Goal: Task Accomplishment & Management: Use online tool/utility

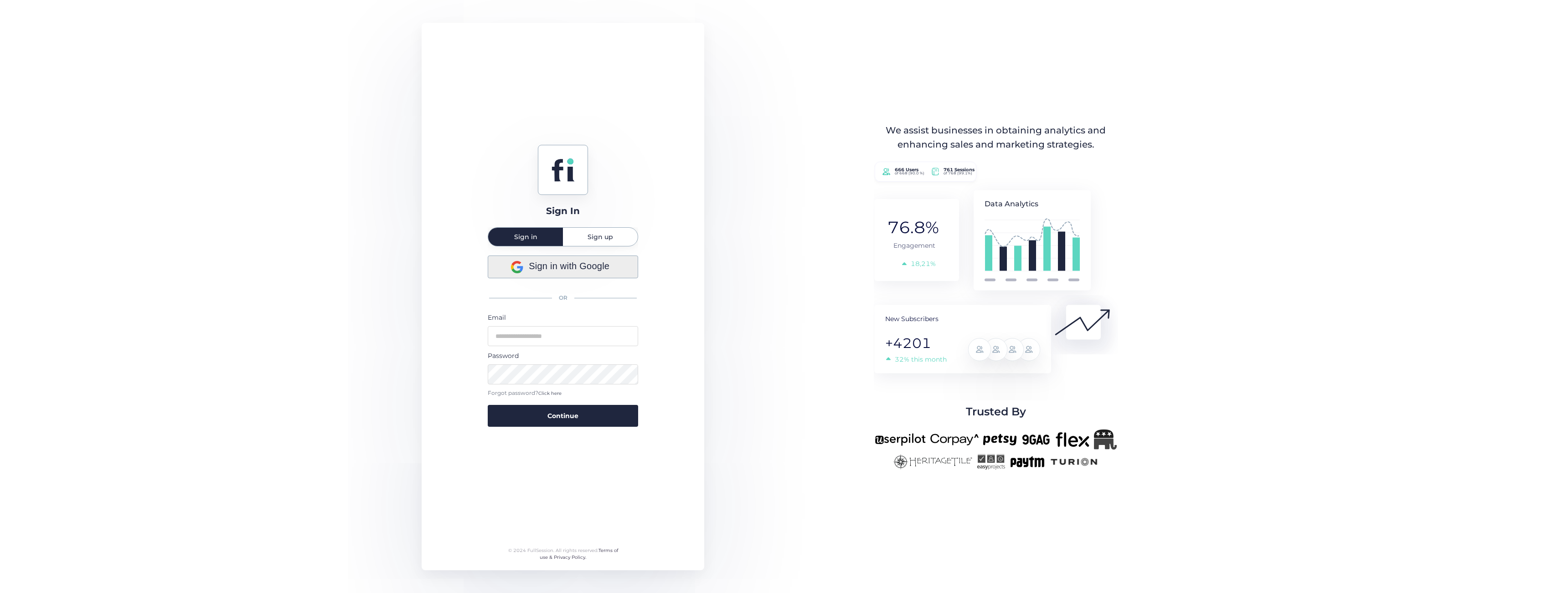
click at [548, 272] on span "Sign in with Google" at bounding box center [569, 266] width 81 height 14
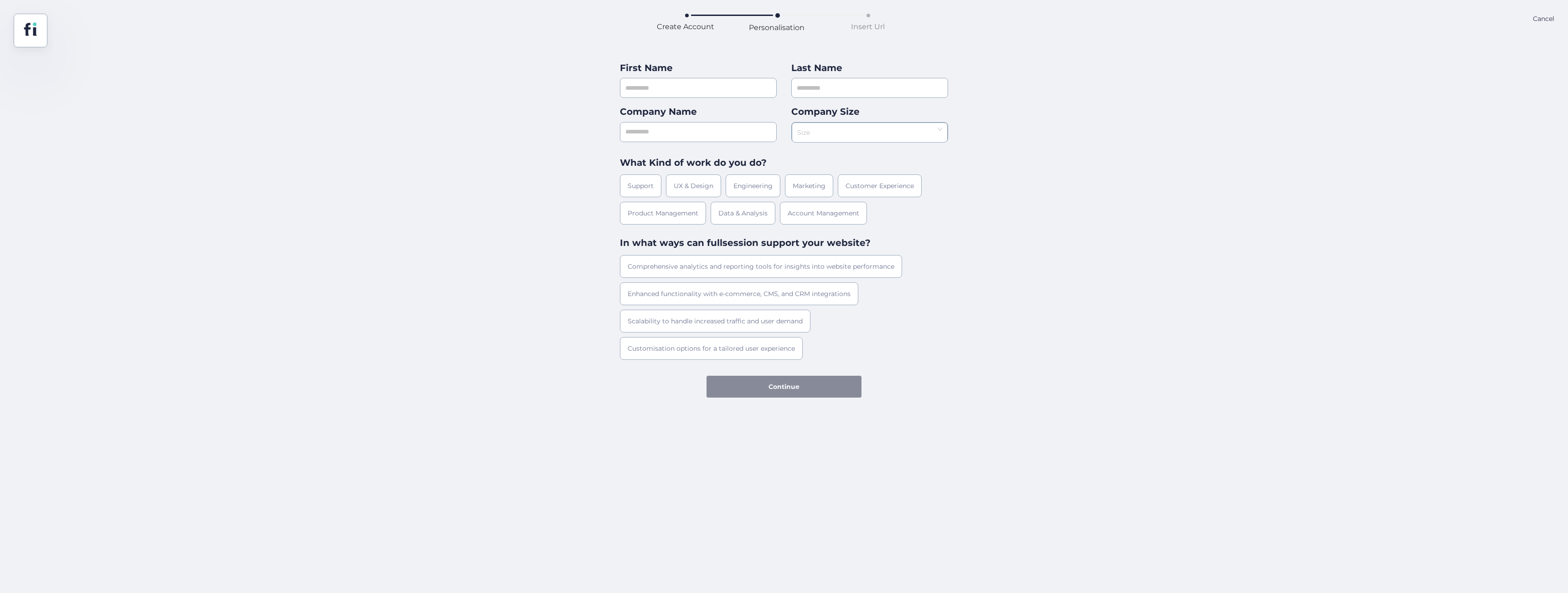
click at [38, 29] on div at bounding box center [30, 30] width 33 height 33
click at [1539, 21] on div "Cancel" at bounding box center [1543, 30] width 21 height 33
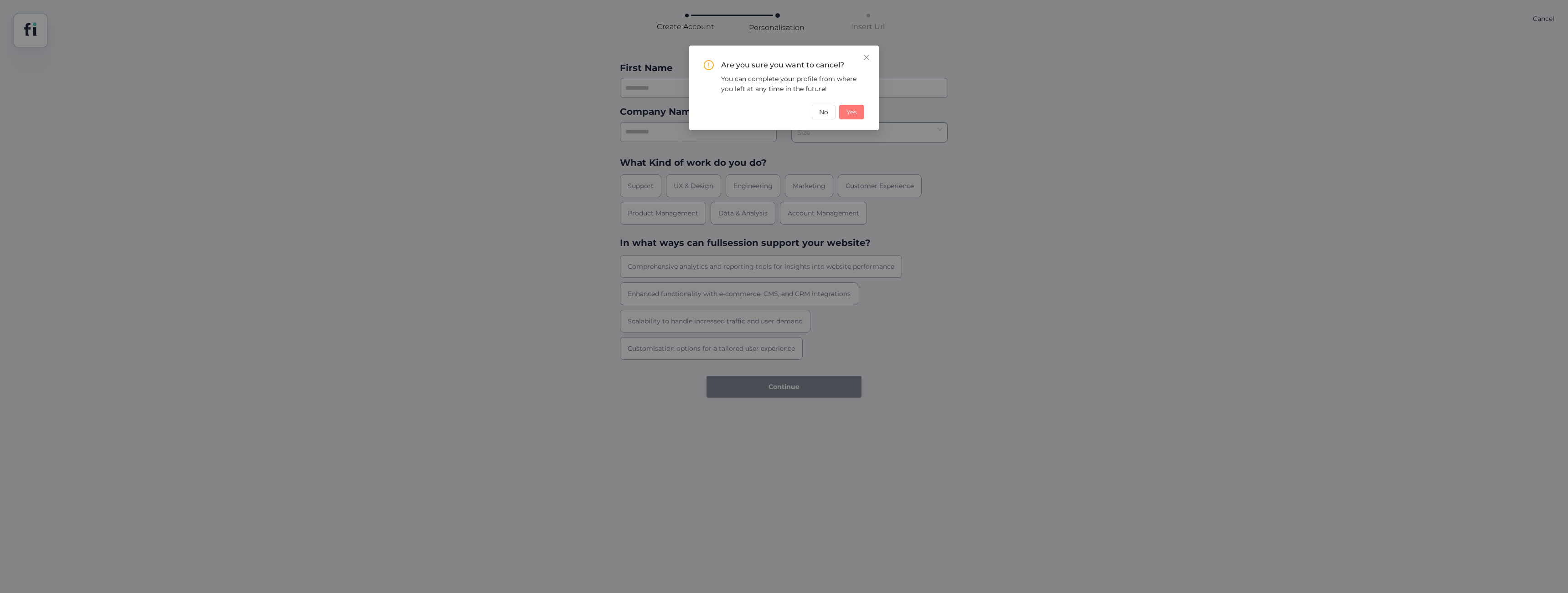
click at [857, 111] on button "Yes" at bounding box center [852, 112] width 25 height 15
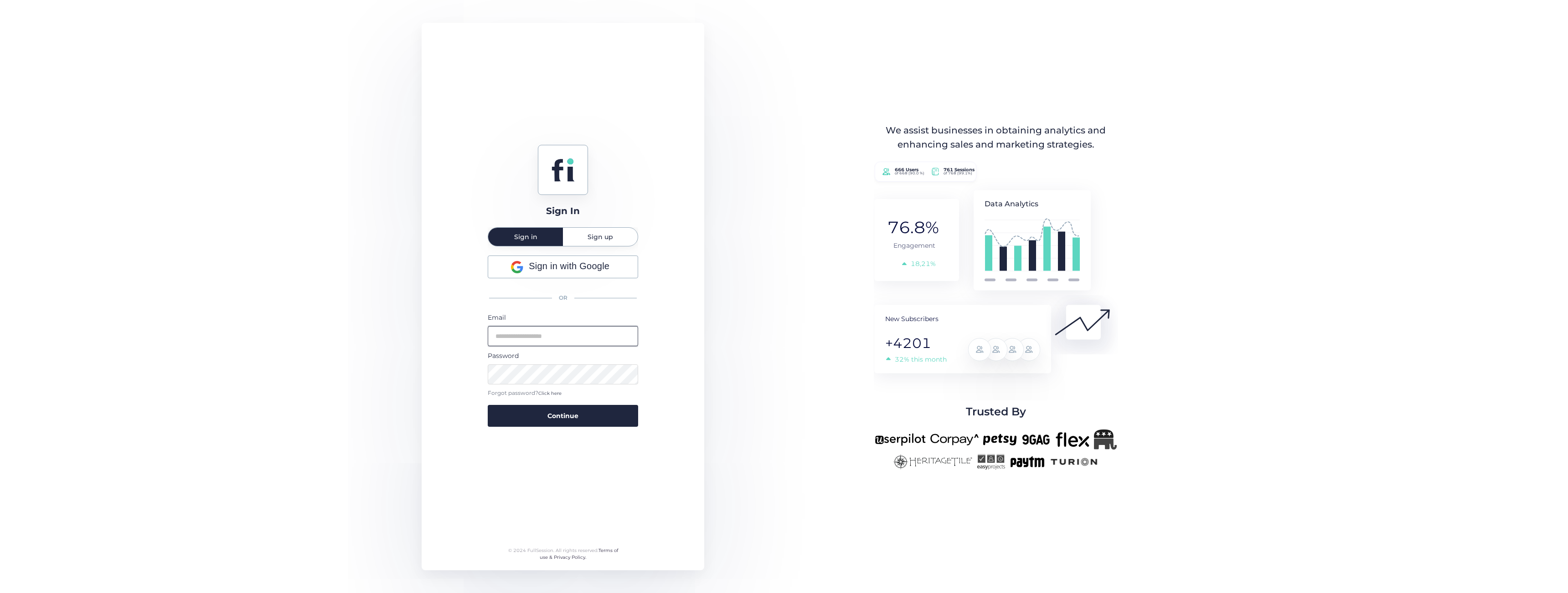
click at [528, 342] on input "email" at bounding box center [562, 336] width 150 height 20
type input "**********"
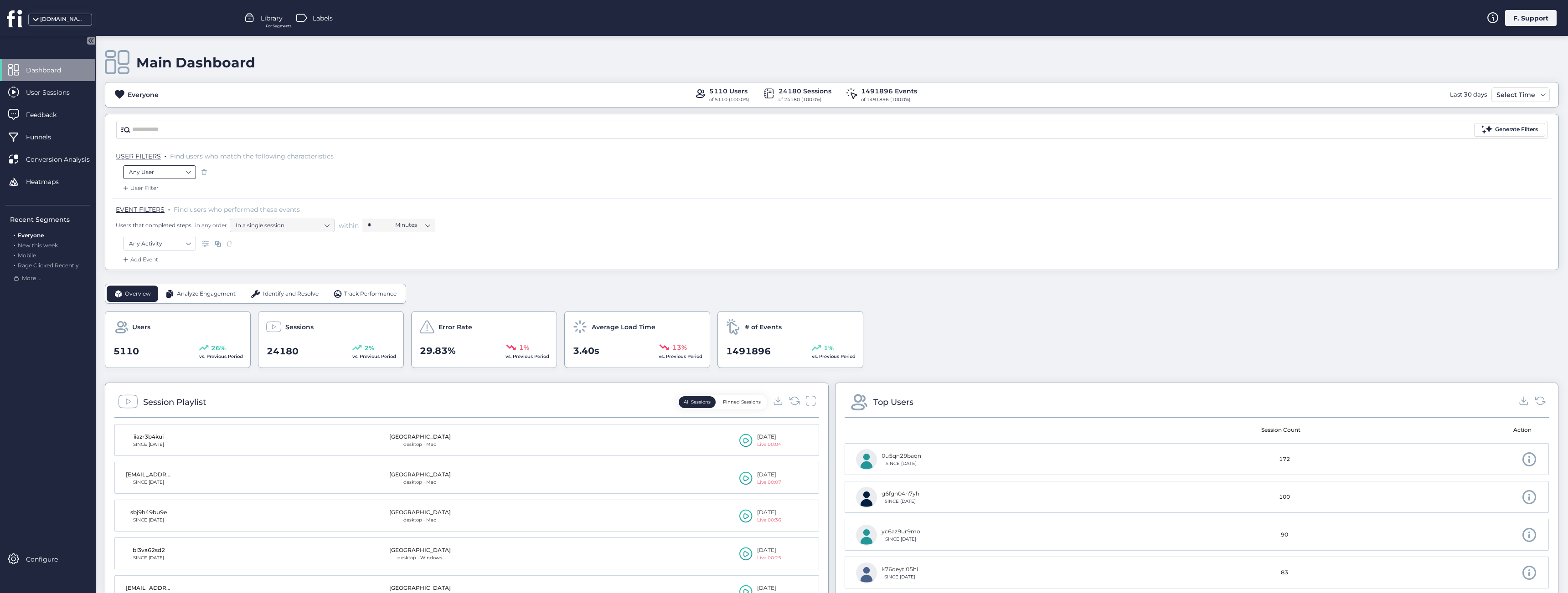
click at [159, 177] on nz-select-item "Any User" at bounding box center [159, 172] width 61 height 13
click at [235, 181] on div "Any User" at bounding box center [831, 175] width 1418 height 18
click at [179, 242] on nz-select-item "Any Activity" at bounding box center [159, 243] width 61 height 13
click at [184, 383] on div "Visited URL is ..." at bounding box center [169, 381] width 90 height 14
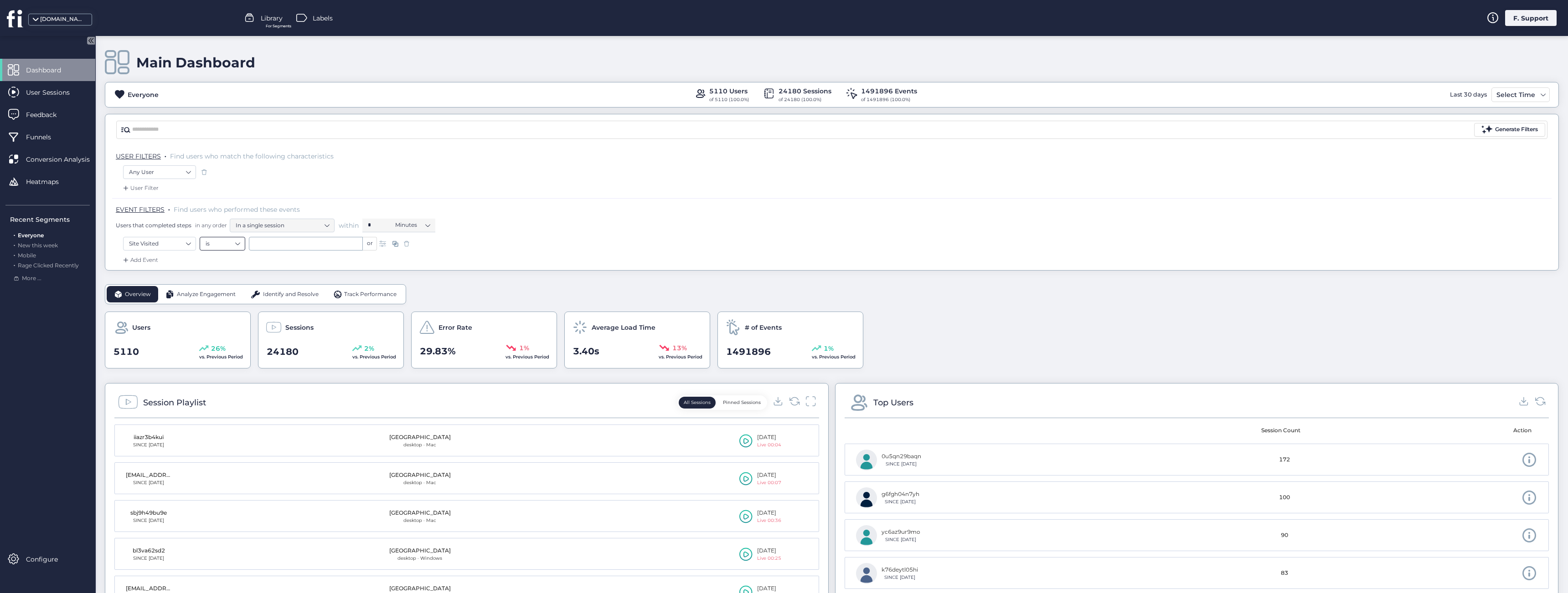
click at [233, 245] on nz-select-item "is" at bounding box center [222, 243] width 33 height 13
click at [229, 271] on div "contains" at bounding box center [222, 271] width 33 height 7
click at [268, 245] on input "text" at bounding box center [306, 243] width 114 height 13
click at [275, 258] on span "/reports" at bounding box center [265, 260] width 21 height 10
type input "********"
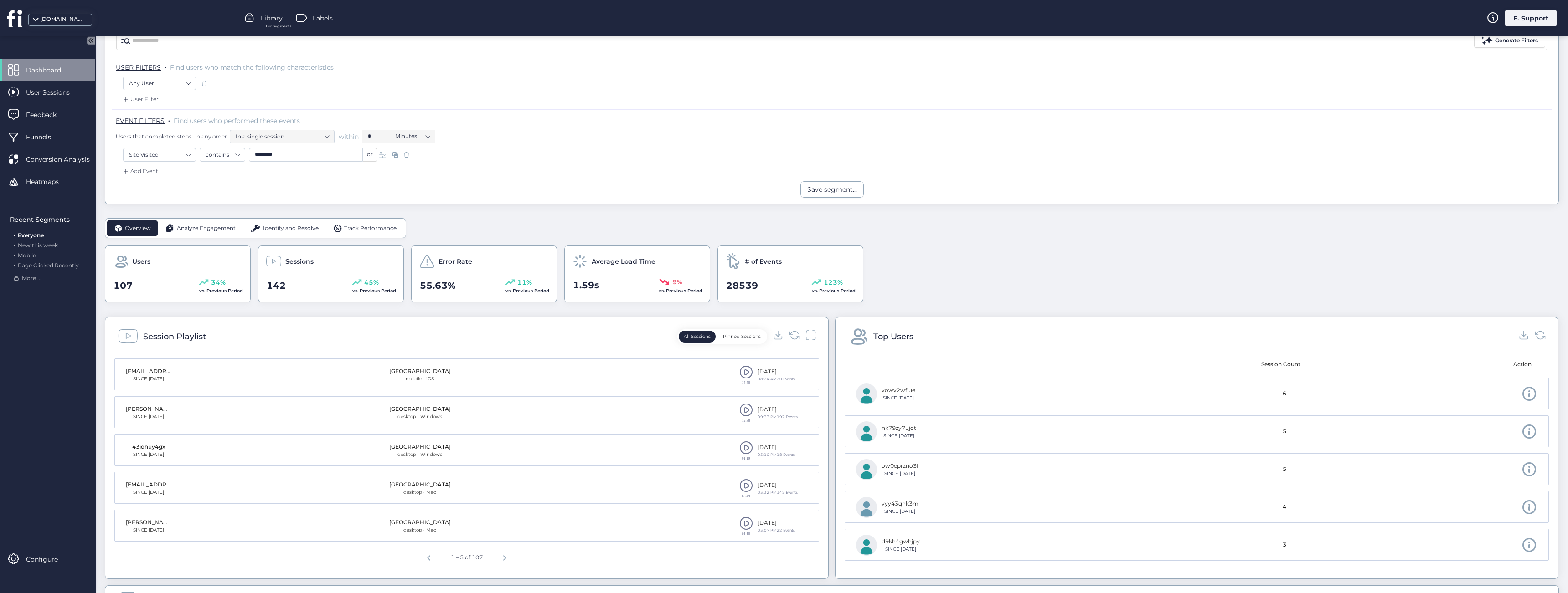
scroll to position [91, 0]
click at [749, 369] on span at bounding box center [746, 370] width 13 height 13
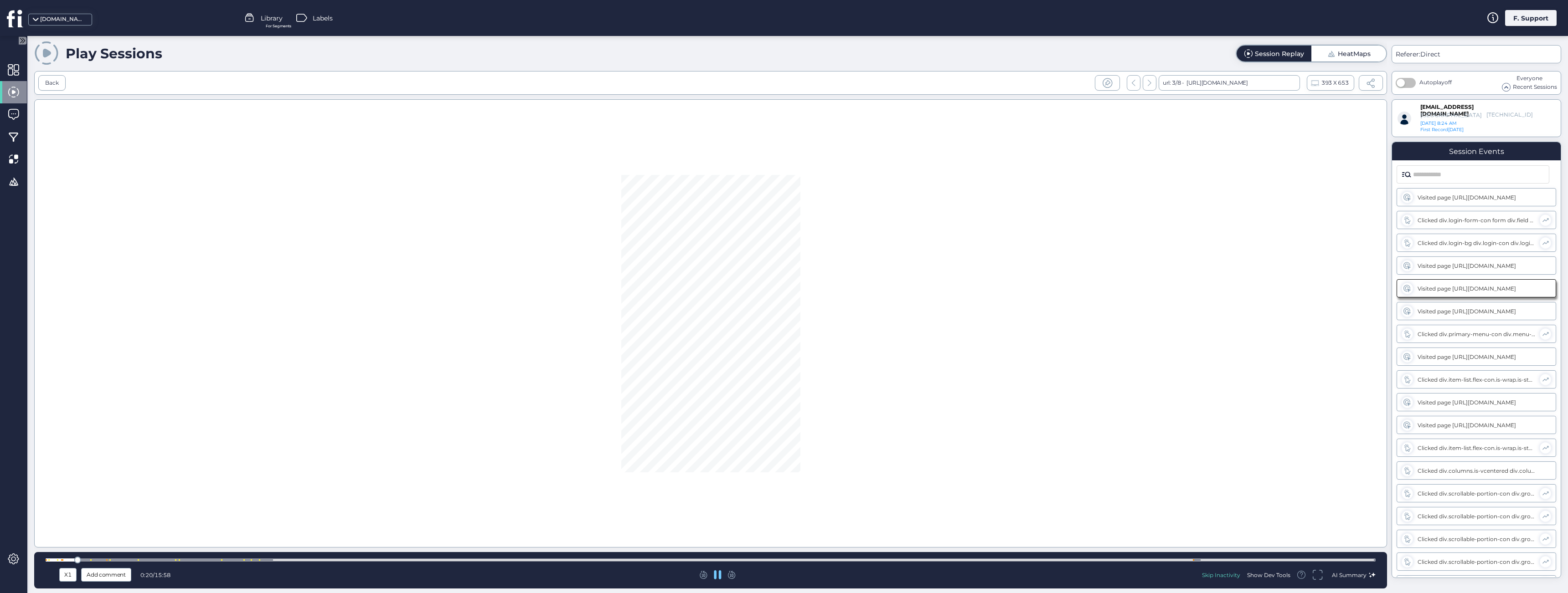
click at [623, 560] on div at bounding box center [710, 560] width 1330 height 3
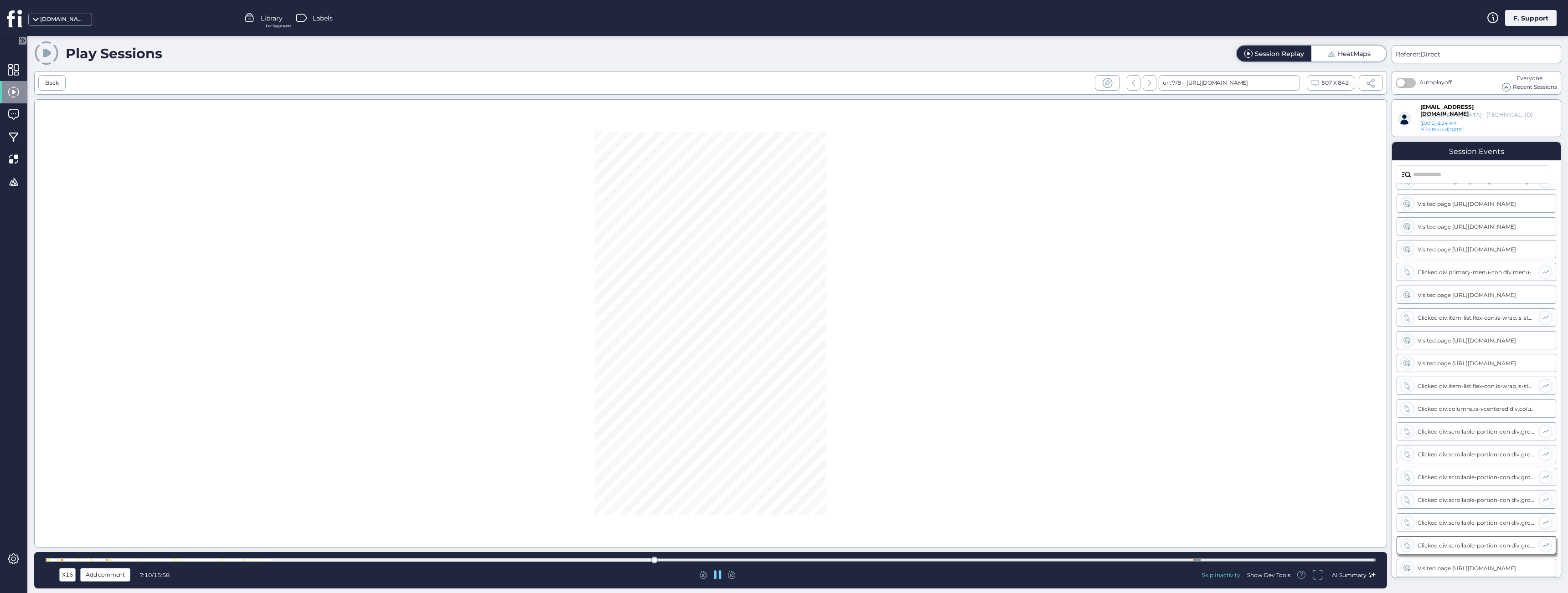
click at [669, 556] on div "X16 Add comment 7:10 / 15:58 Skip Inactivity Show Dev Tools AI Summary" at bounding box center [710, 570] width 1353 height 36
click at [1217, 578] on div "Skip Inactivity" at bounding box center [1221, 575] width 38 height 8
drag, startPoint x: 63, startPoint y: 574, endPoint x: 65, endPoint y: 578, distance: 4.5
click at [63, 574] on div "X1" at bounding box center [68, 575] width 13 height 10
click at [69, 527] on span "X2" at bounding box center [68, 527] width 9 height 10
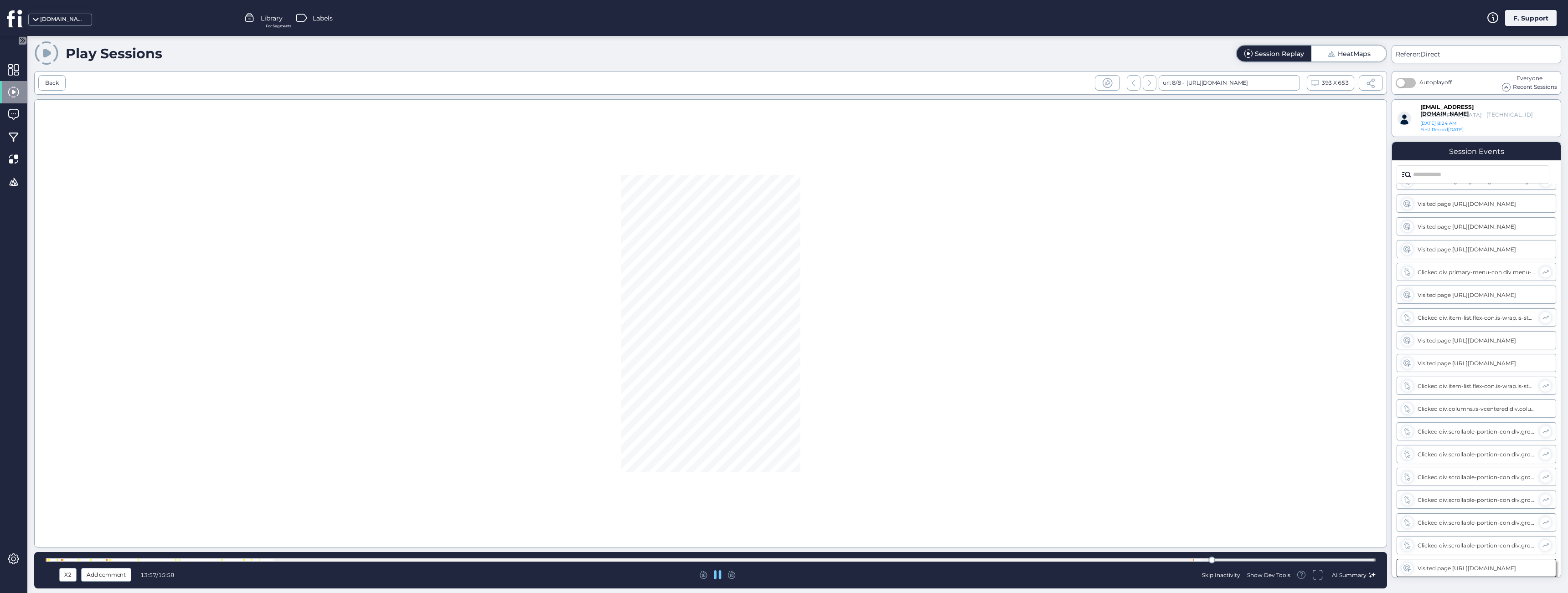
drag, startPoint x: 1220, startPoint y: 561, endPoint x: 1250, endPoint y: 560, distance: 30.0
click at [1250, 560] on div at bounding box center [710, 560] width 1330 height 3
click at [1275, 560] on div at bounding box center [710, 560] width 1330 height 3
click at [1300, 558] on div at bounding box center [710, 560] width 1330 height 3
click at [1332, 560] on div at bounding box center [710, 560] width 1330 height 3
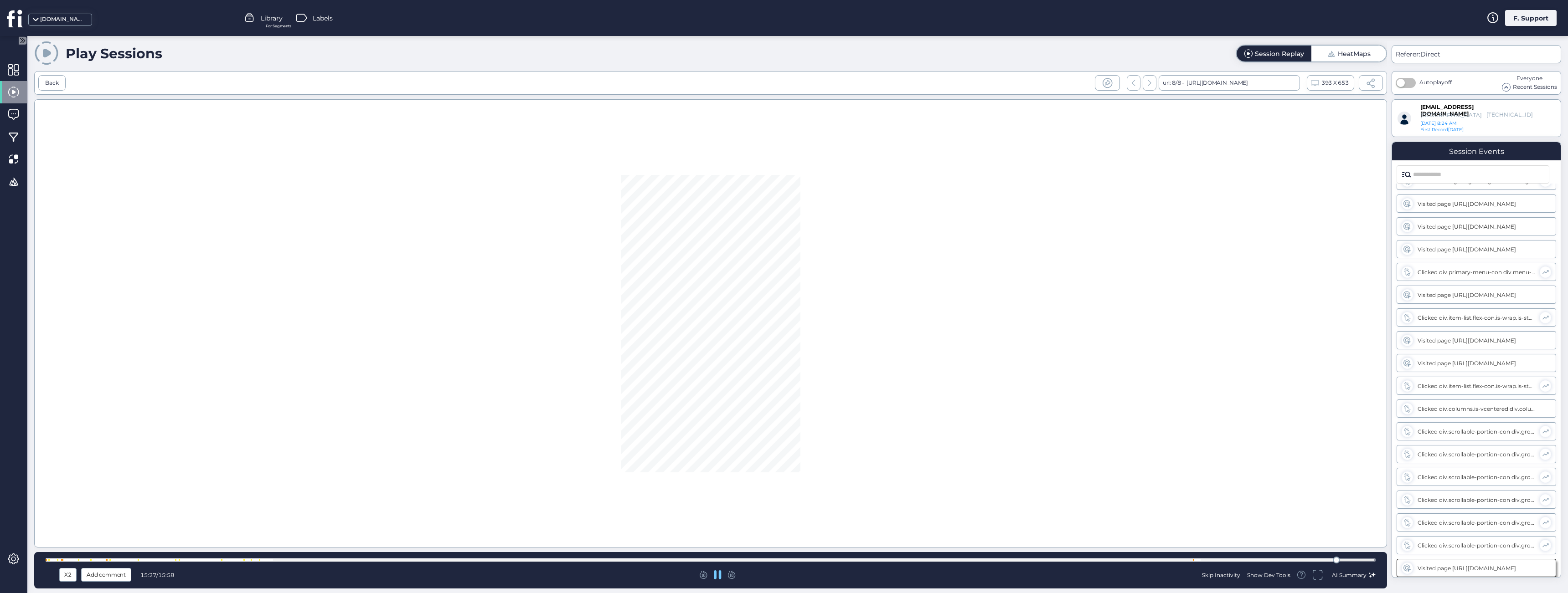
click at [1348, 560] on div at bounding box center [710, 560] width 1330 height 3
click at [1362, 560] on div at bounding box center [710, 560] width 1330 height 3
click at [758, 560] on div at bounding box center [710, 560] width 1330 height 3
click at [625, 555] on div "X2 Add comment 8:35 / 15:58 Skip Inactivity Show Dev Tools AI Summary" at bounding box center [710, 570] width 1353 height 36
click at [847, 558] on div at bounding box center [710, 560] width 1330 height 7
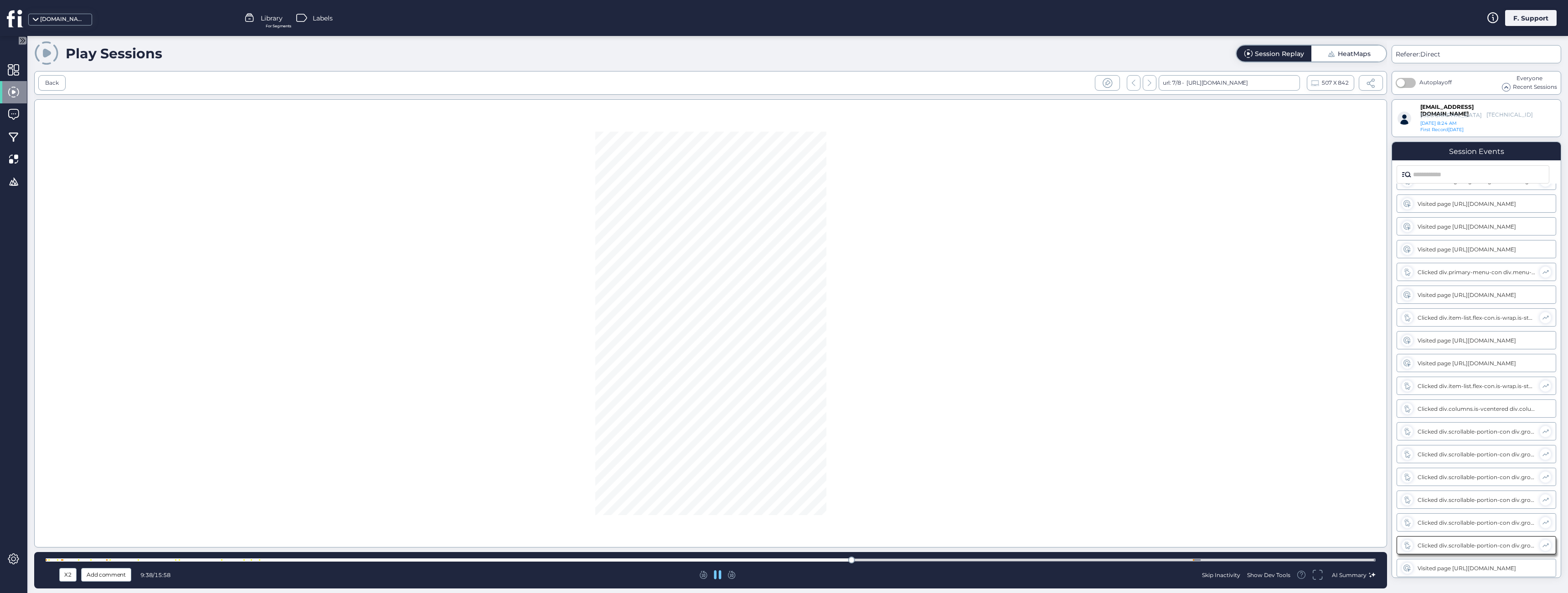
click at [886, 558] on div at bounding box center [710, 560] width 1330 height 7
click at [721, 574] on div at bounding box center [717, 575] width 439 height 9
click at [718, 576] on icon at bounding box center [718, 575] width 8 height 9
click at [1527, 567] on div "Visited page [URL][DOMAIN_NAME]" at bounding box center [1477, 568] width 119 height 7
click at [1395, 563] on div "Visited page [URL][DOMAIN_NAME] Clicked div.login-form-con form div.field div.c…" at bounding box center [1476, 380] width 169 height 394
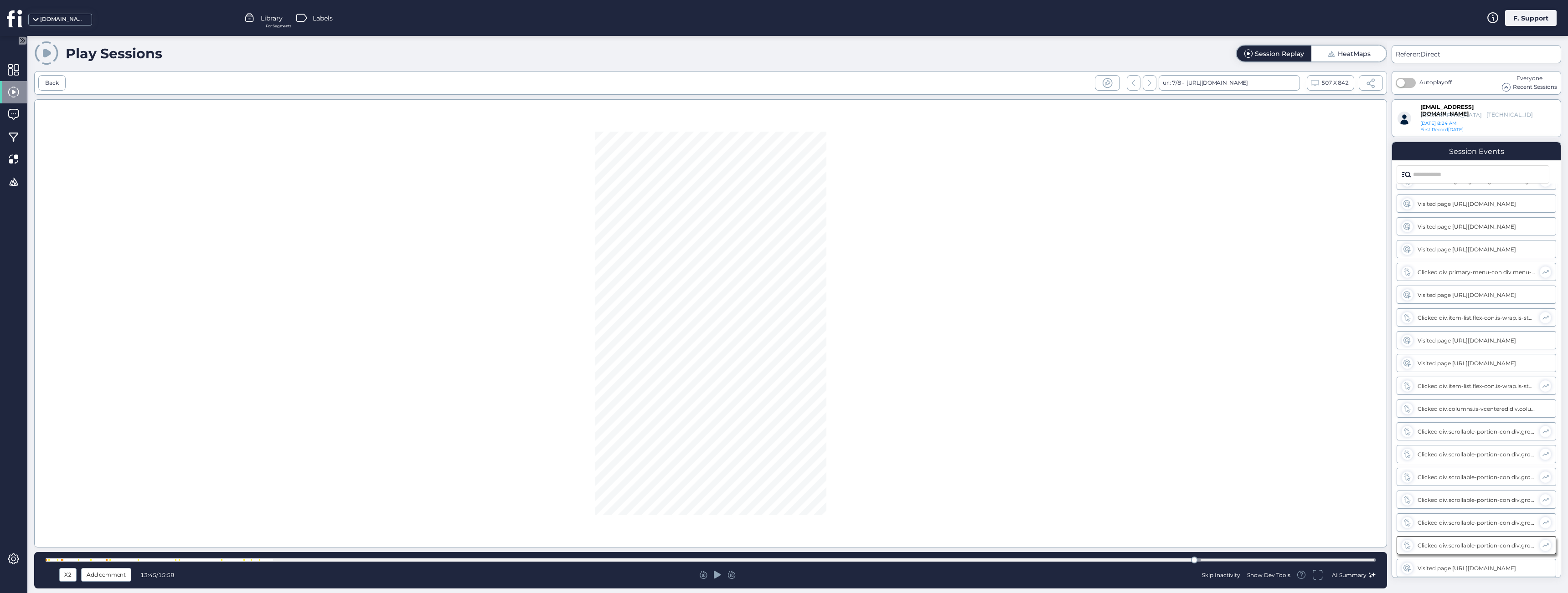
click at [1366, 53] on div "HeatMaps" at bounding box center [1354, 54] width 33 height 6
click at [1278, 52] on div "Session Replay" at bounding box center [1279, 54] width 49 height 6
click at [1506, 88] on span at bounding box center [1506, 87] width 8 height 8
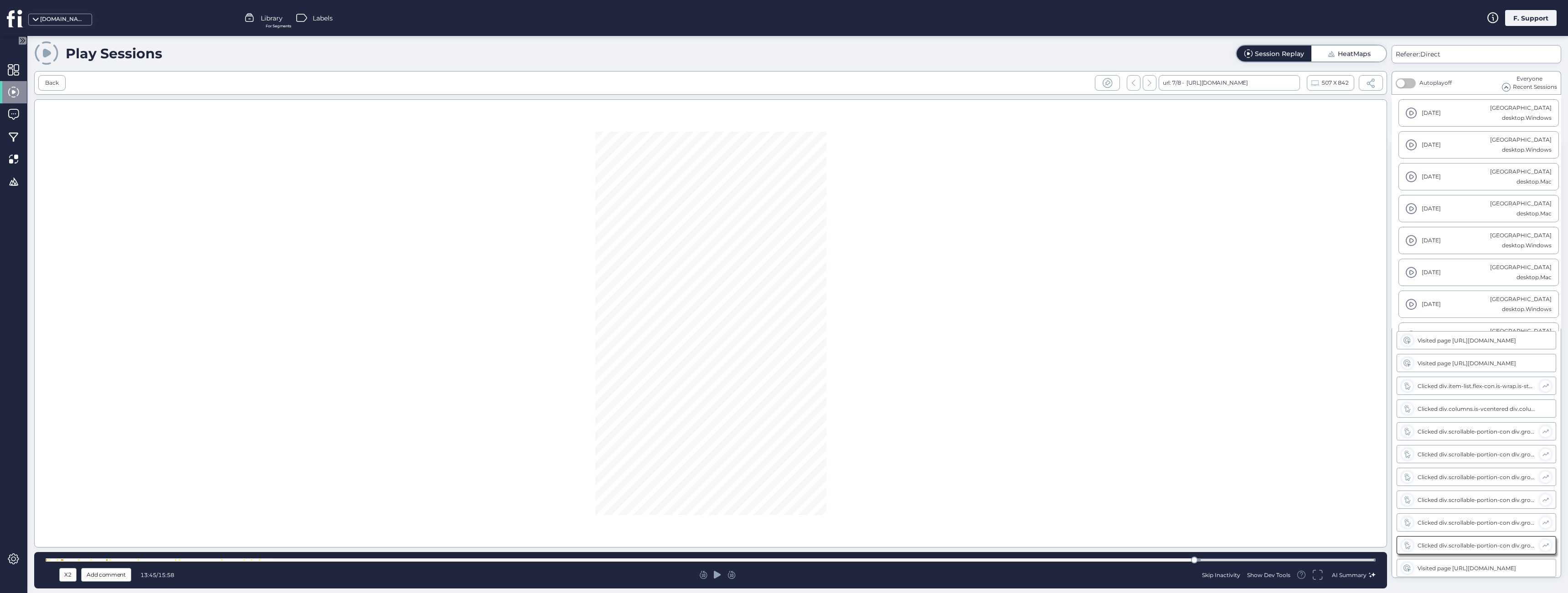
click at [1507, 88] on span at bounding box center [1506, 87] width 8 height 8
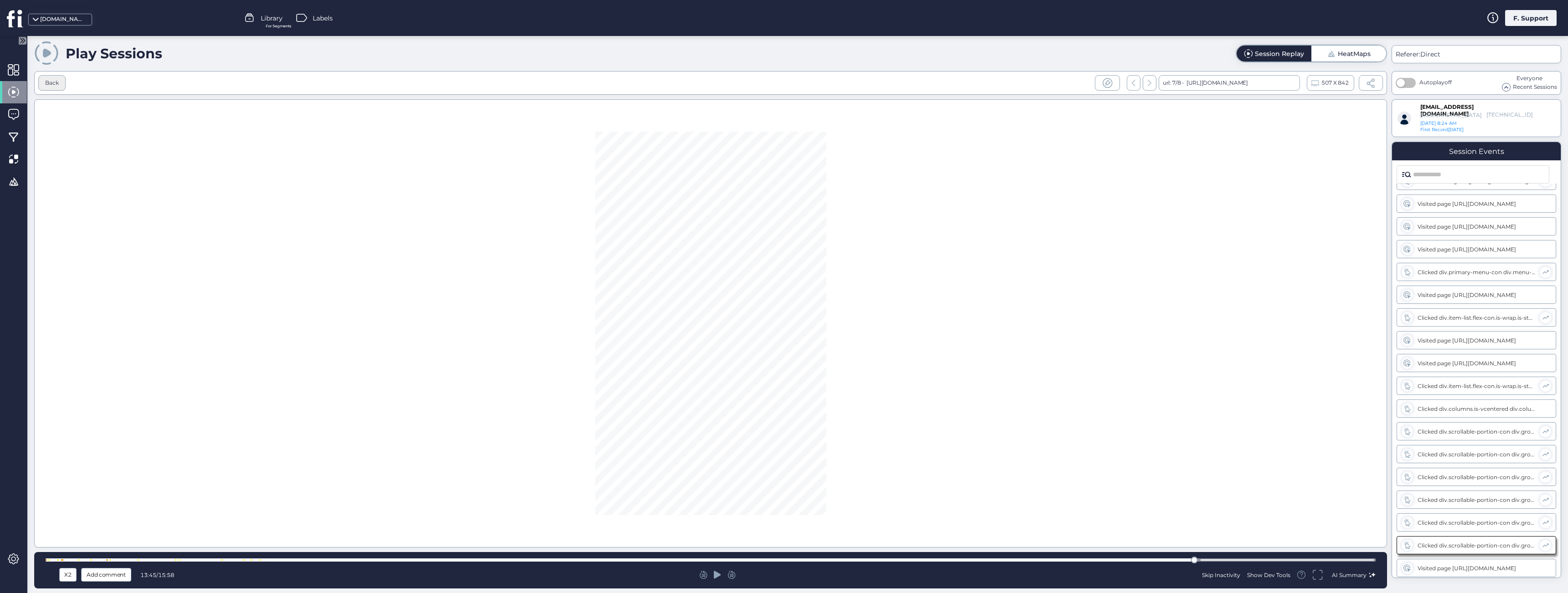
click at [51, 81] on div "Back" at bounding box center [52, 83] width 13 height 9
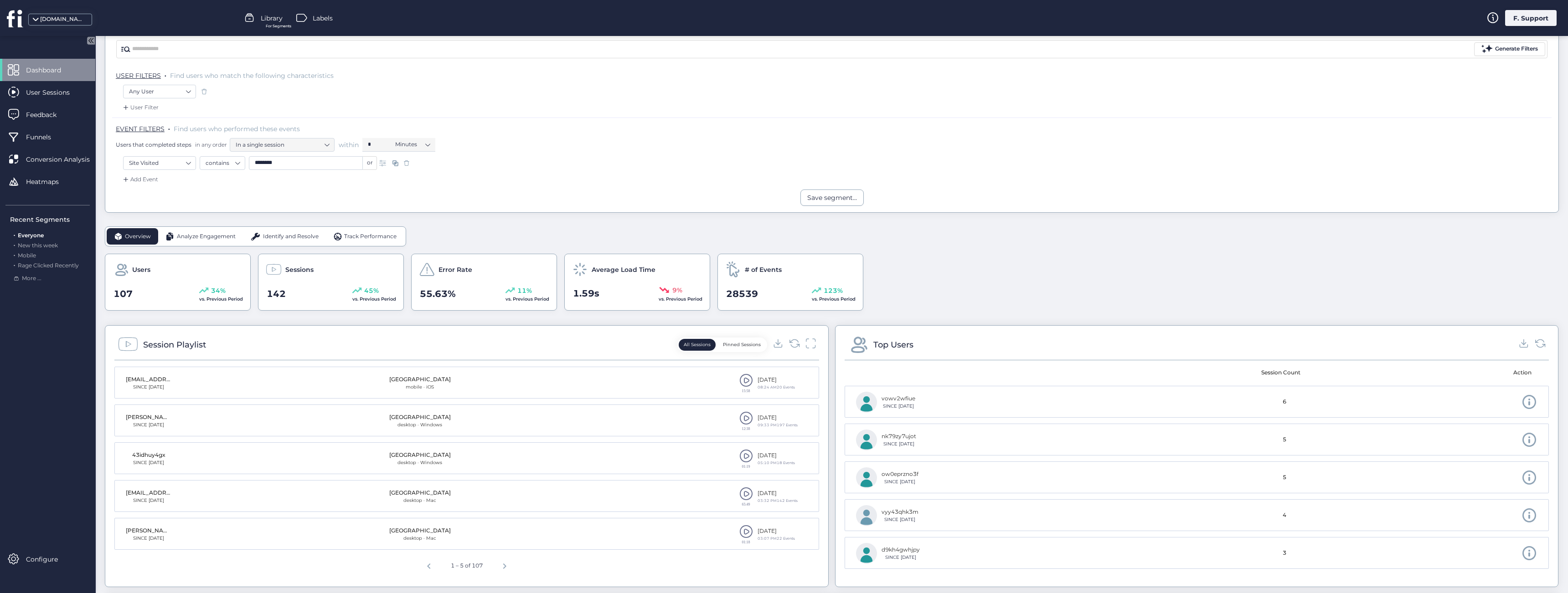
scroll to position [92, 0]
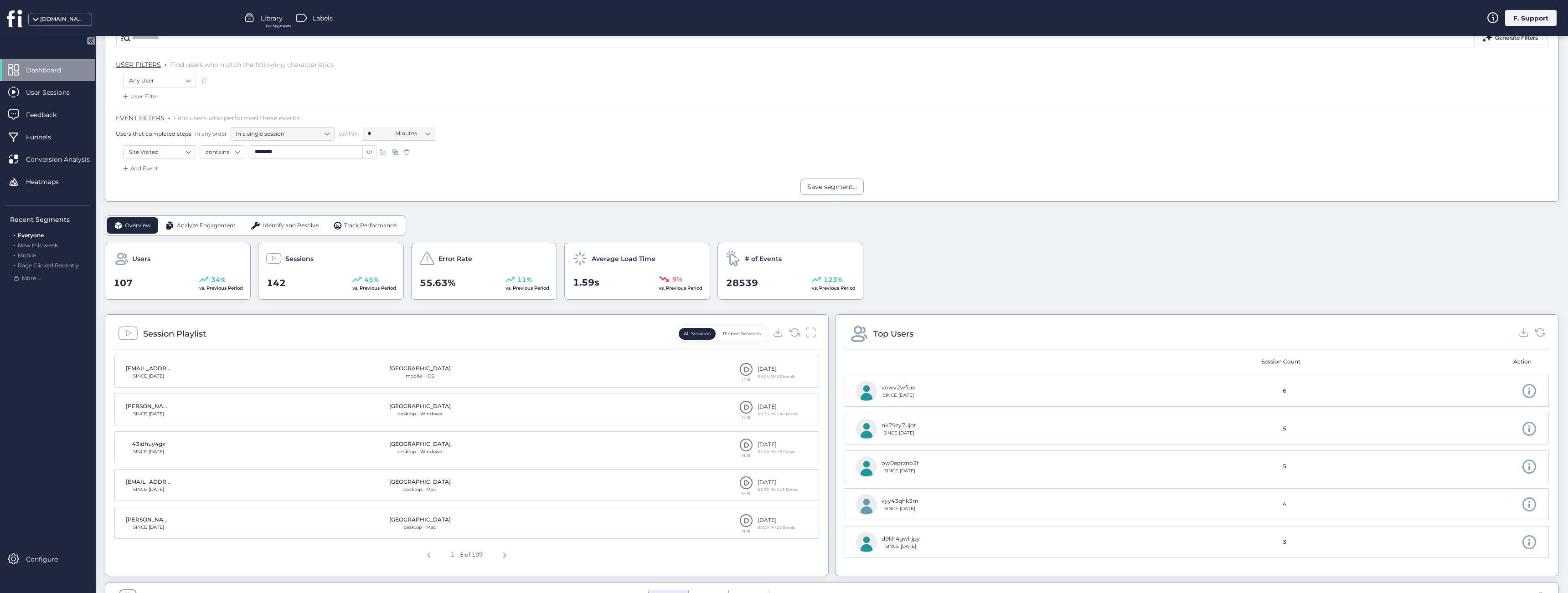
click at [298, 156] on input "********" at bounding box center [306, 152] width 114 height 13
click at [207, 184] on div "Save segment..." at bounding box center [831, 187] width 1453 height 16
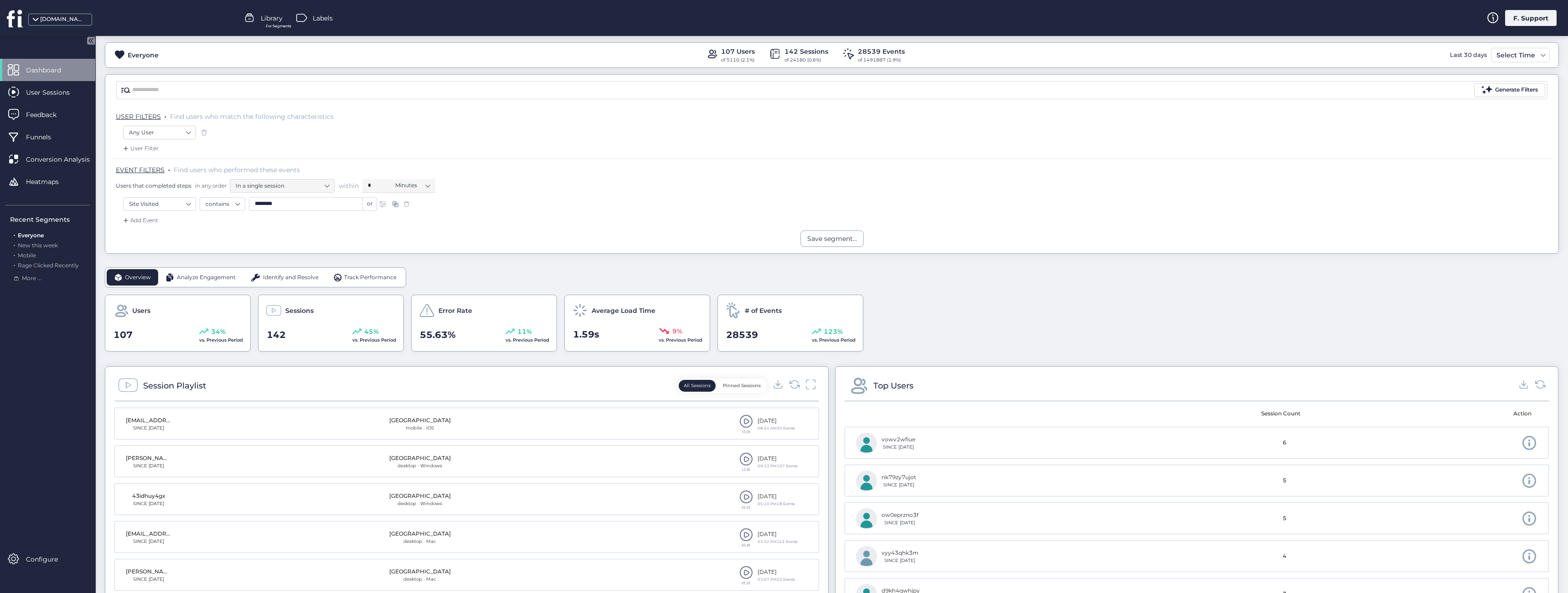
scroll to position [0, 0]
